Goal: Find specific page/section: Find specific page/section

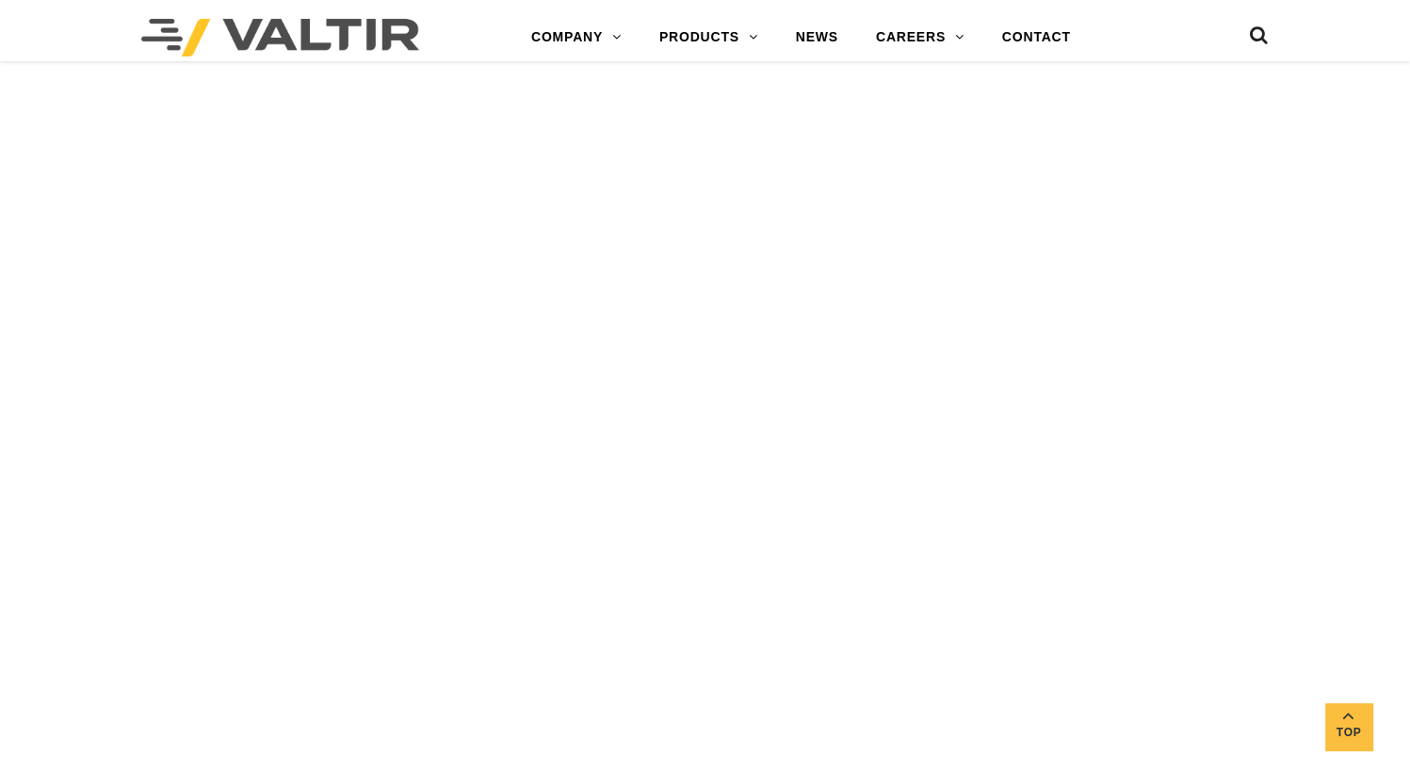
scroll to position [3974, 0]
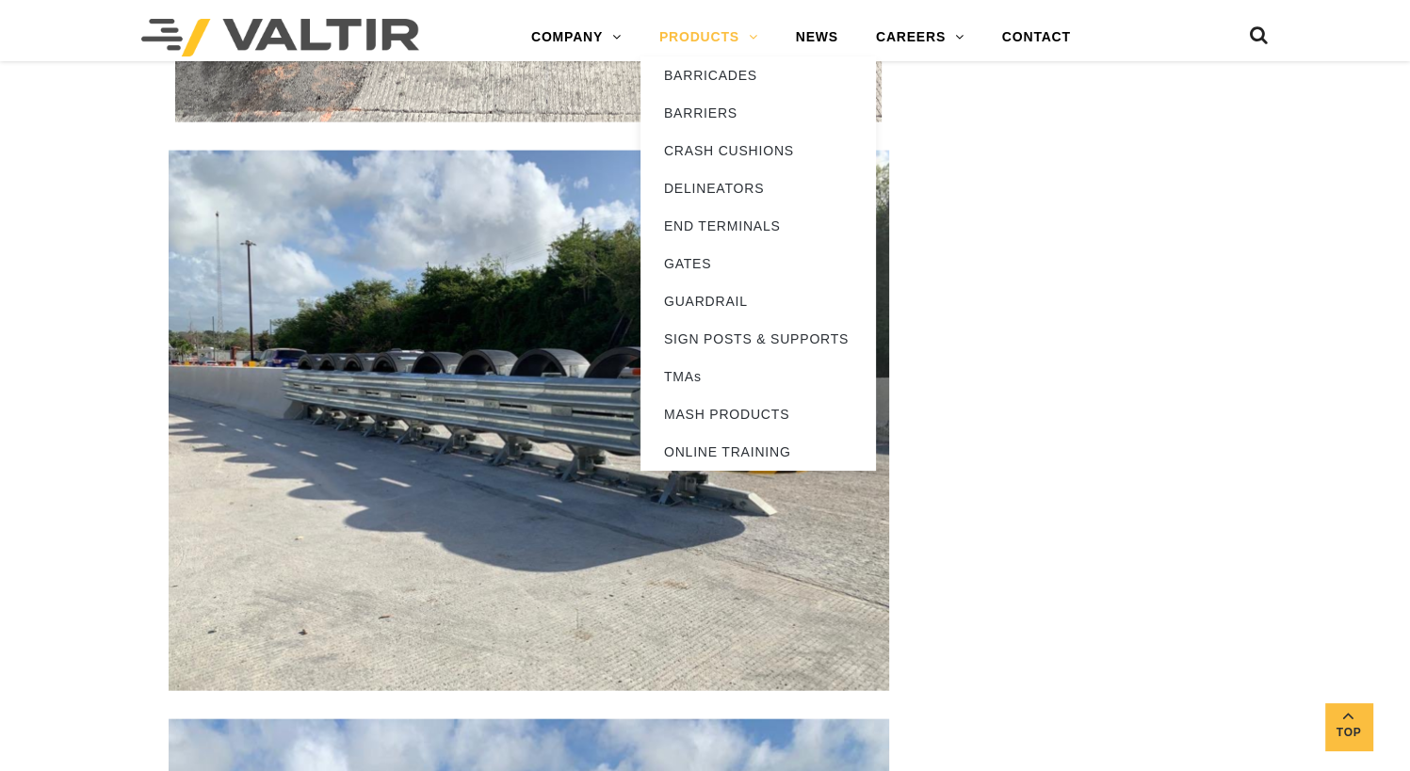
click at [736, 51] on link "PRODUCTS" at bounding box center [708, 38] width 137 height 38
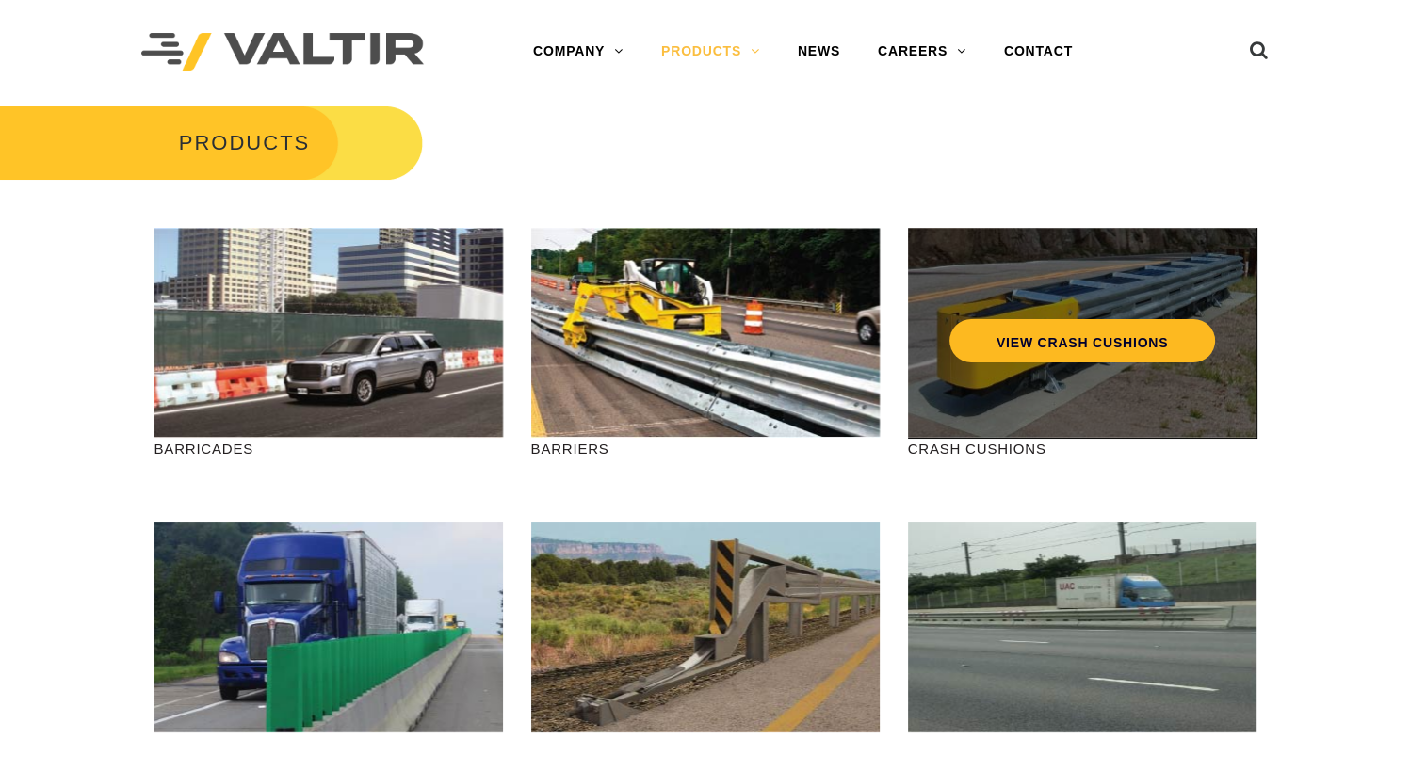
click at [1005, 334] on link "VIEW CRASH CUSHIONS" at bounding box center [1081, 340] width 266 height 43
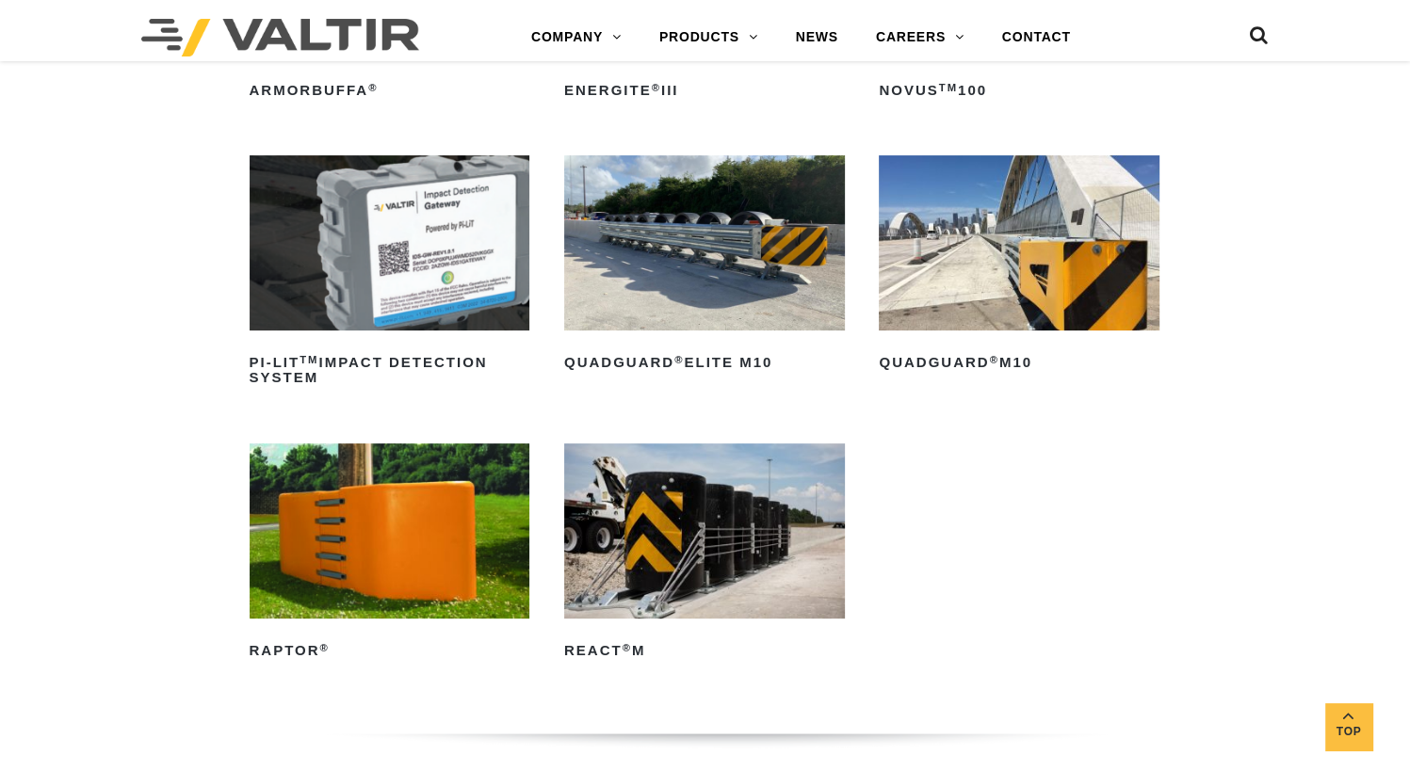
scroll to position [426, 0]
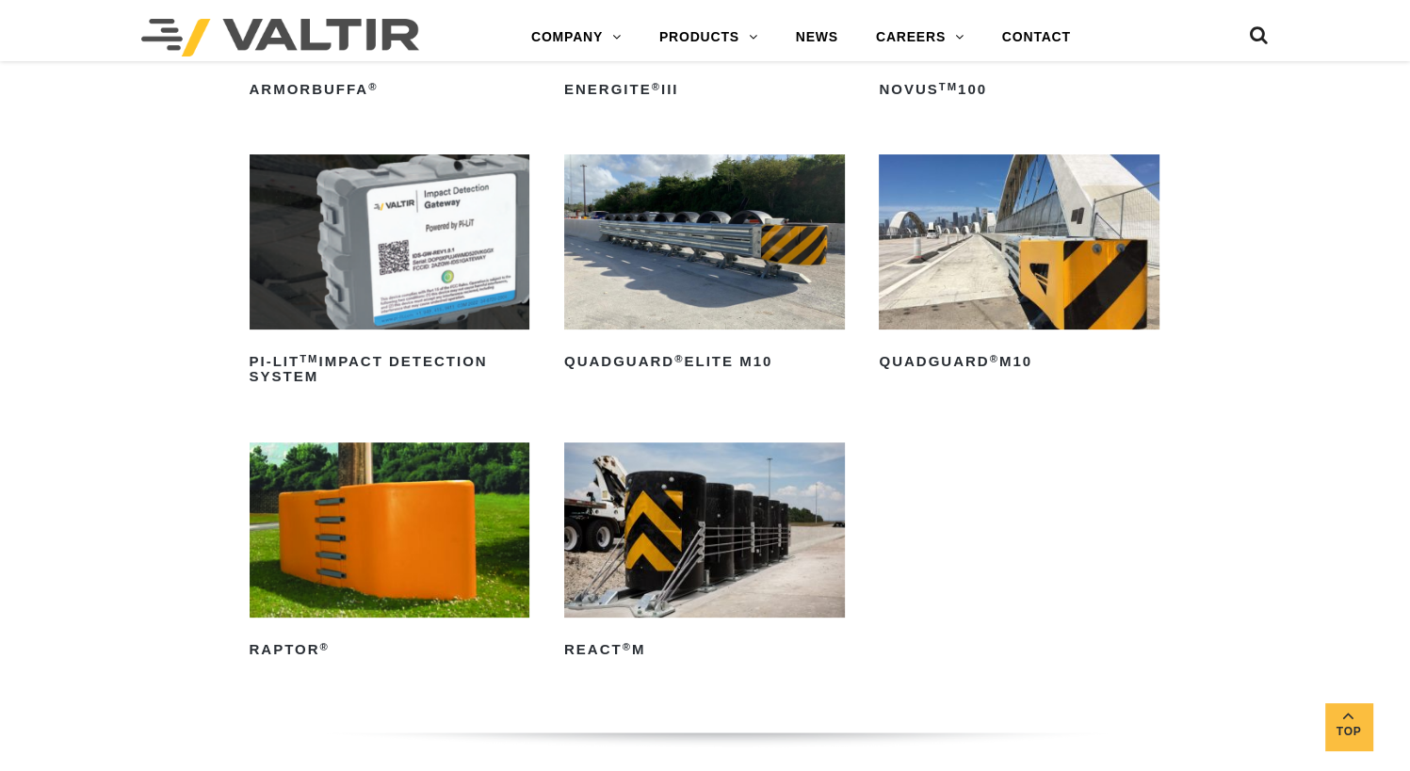
click at [966, 294] on img at bounding box center [1019, 241] width 281 height 175
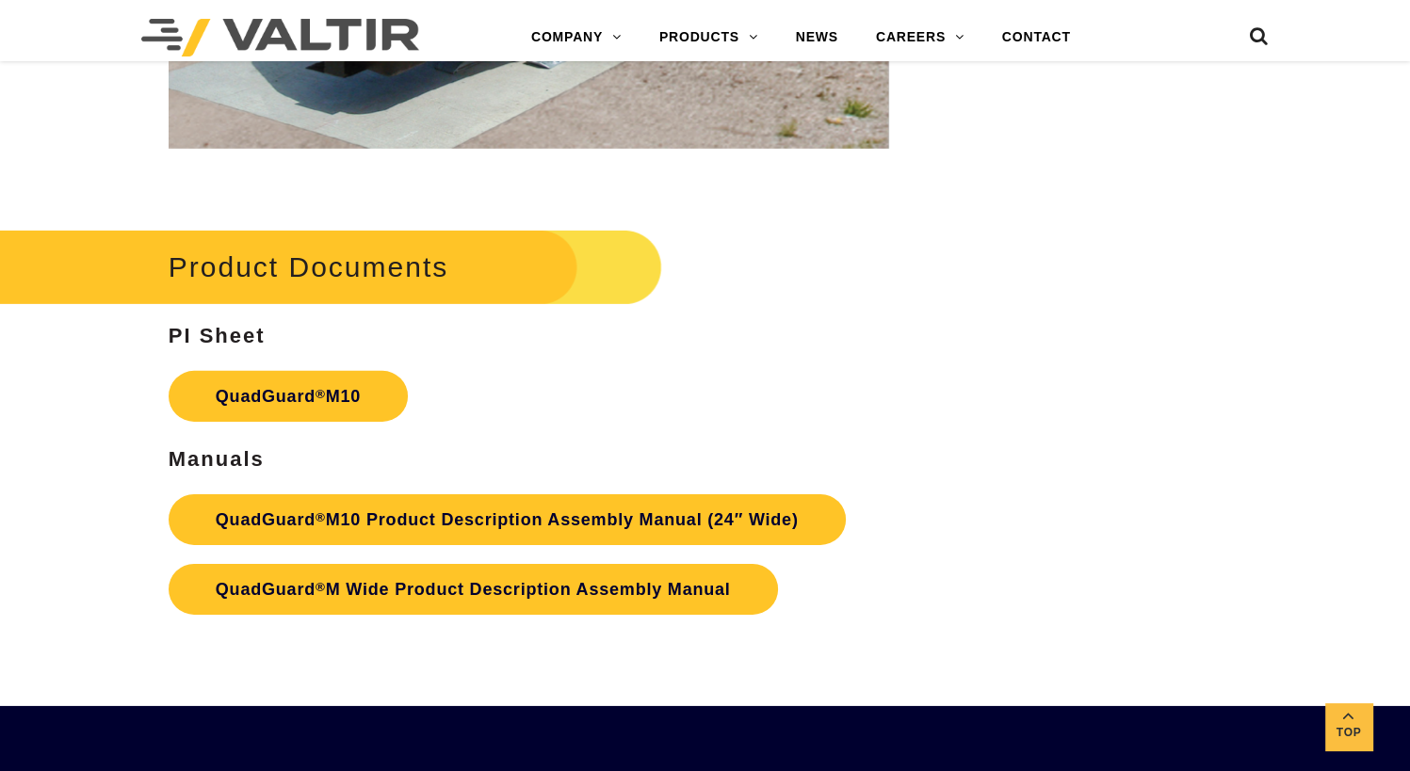
scroll to position [5774, 0]
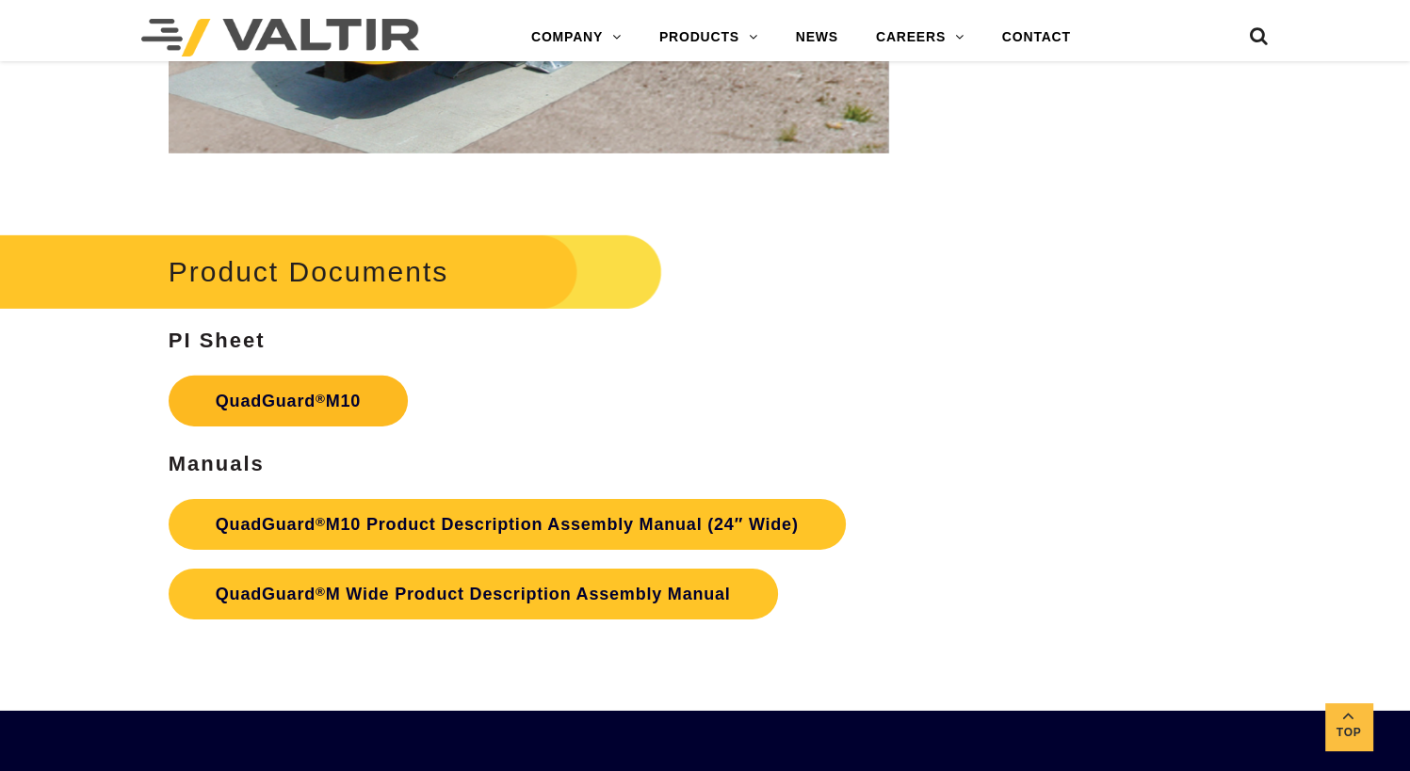
click at [223, 394] on link "QuadGuard ® M10" at bounding box center [288, 401] width 239 height 51
